Goal: Information Seeking & Learning: Learn about a topic

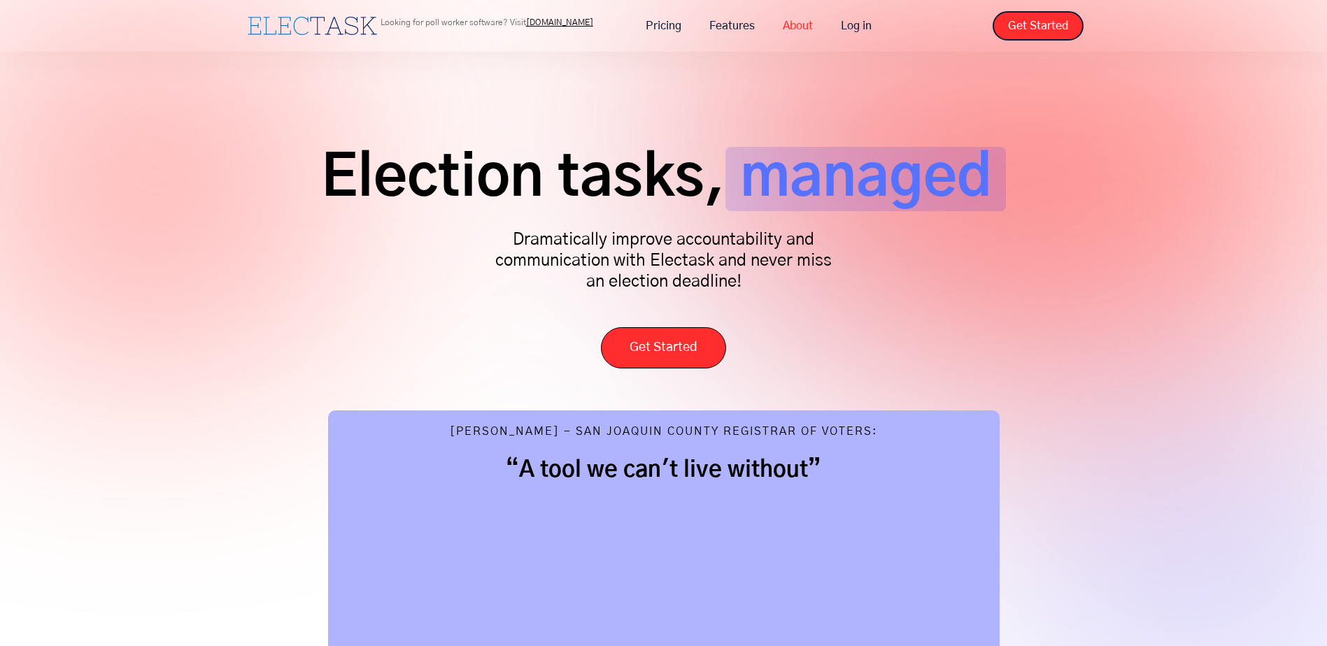
click at [797, 23] on link "About" at bounding box center [798, 25] width 58 height 29
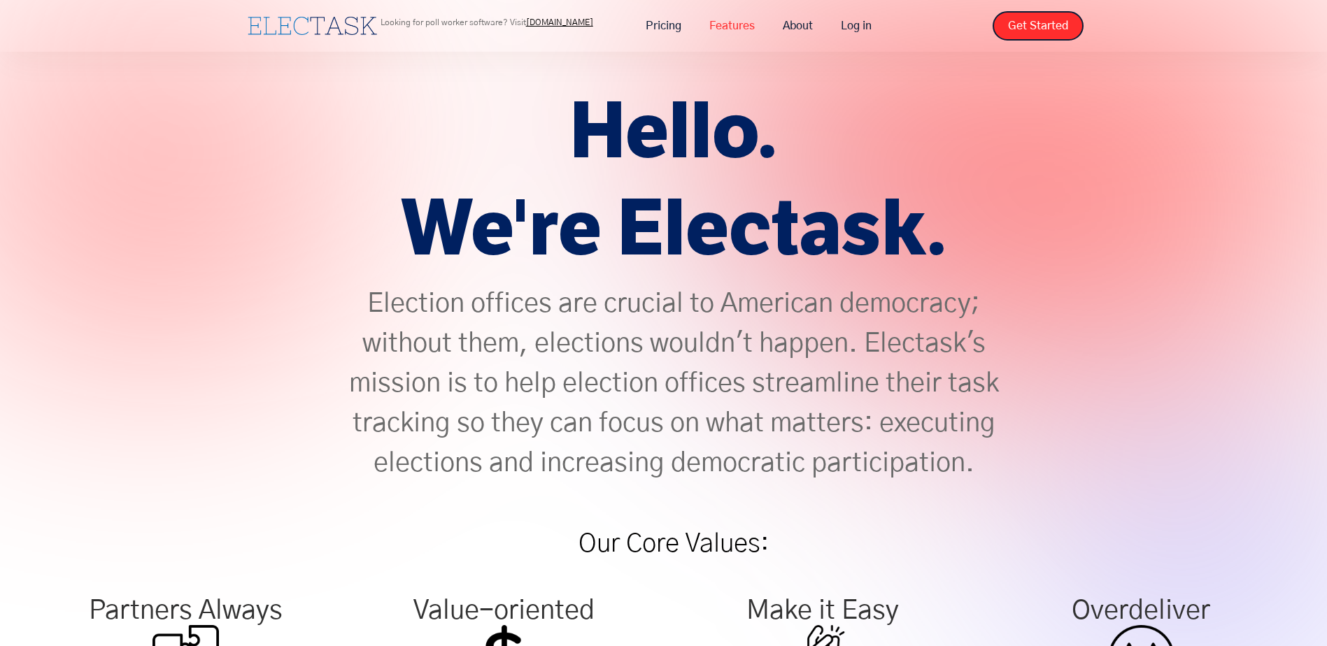
click at [737, 32] on link "Features" at bounding box center [731, 25] width 73 height 29
